Goal: Browse casually

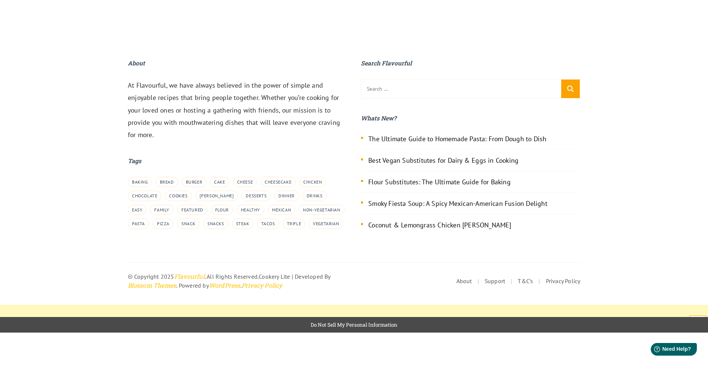
scroll to position [2433, 0]
